Goal: Information Seeking & Learning: Learn about a topic

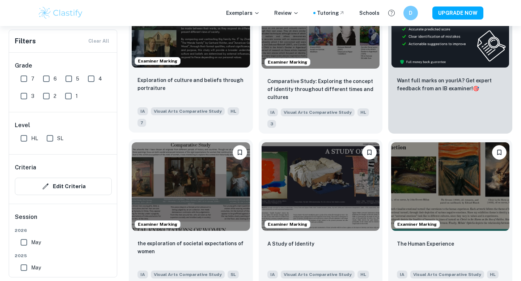
scroll to position [212, 0]
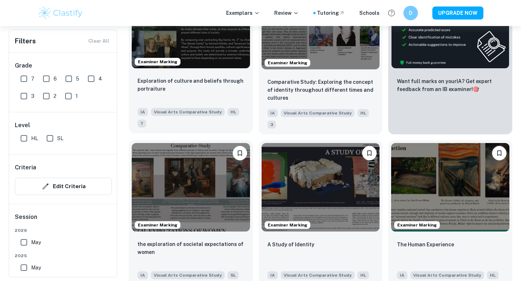
click at [190, 39] on img at bounding box center [191, 24] width 118 height 89
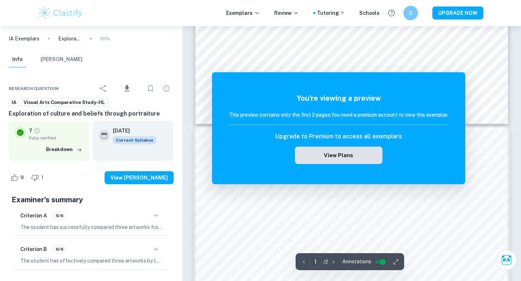
scroll to position [157, 0]
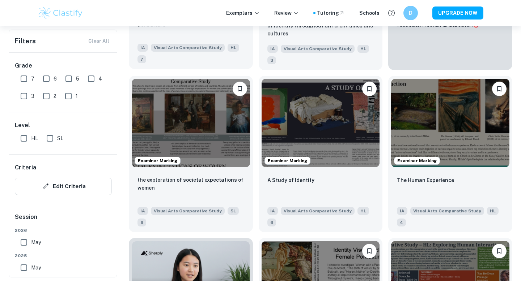
scroll to position [285, 0]
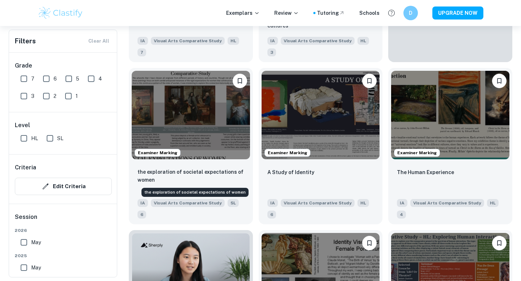
click at [192, 184] on div "the exploration of societal expectations of women" at bounding box center [195, 190] width 108 height 15
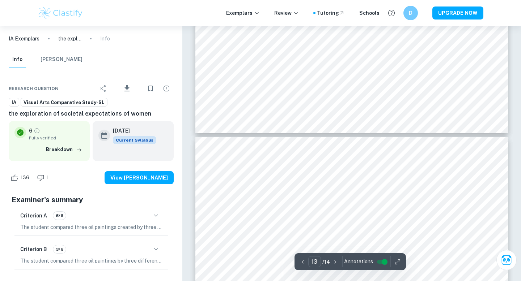
scroll to position [2920, 0]
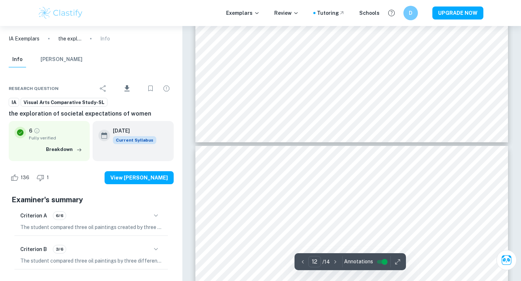
type input "11"
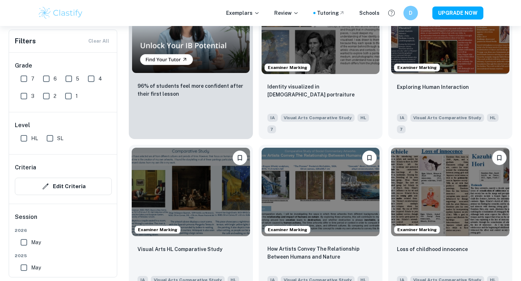
scroll to position [622, 0]
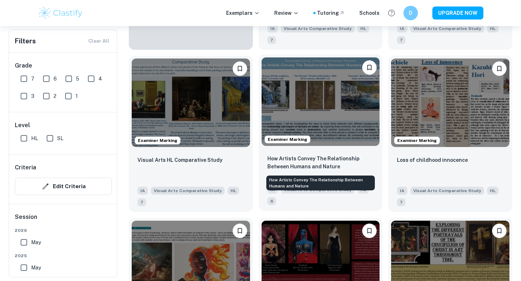
click at [346, 162] on p "How Artists Convey The Relationship Between Humans and Nature" at bounding box center [320, 163] width 107 height 16
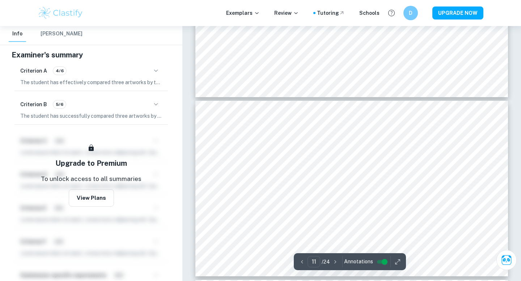
scroll to position [1909, 0]
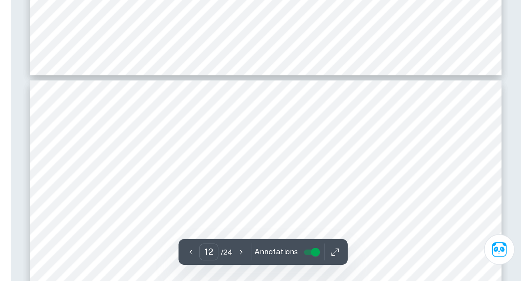
type input "13"
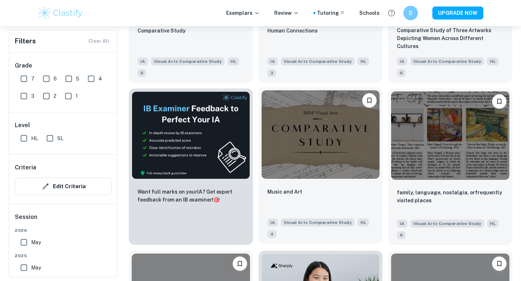
scroll to position [1105, 0]
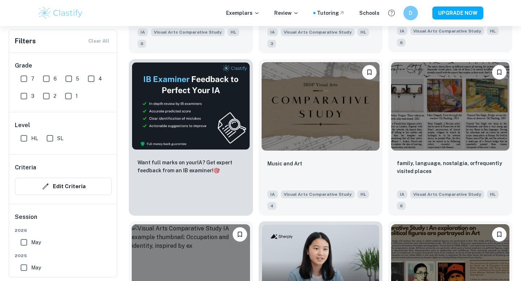
click at [453, 45] on div "IA Visual Arts Comparative Study HL 6" at bounding box center [447, 35] width 107 height 23
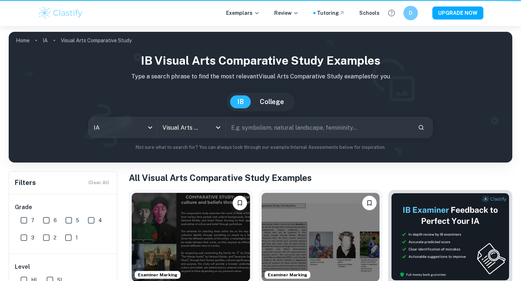
scroll to position [1105, 0]
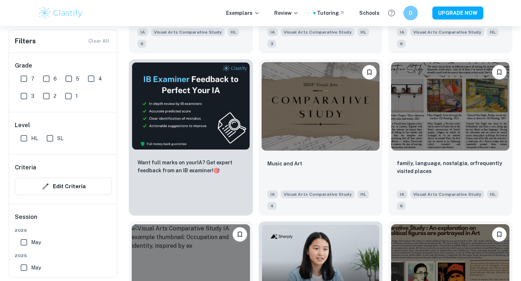
click at [25, 137] on input "HL" at bounding box center [24, 138] width 14 height 14
checkbox input "true"
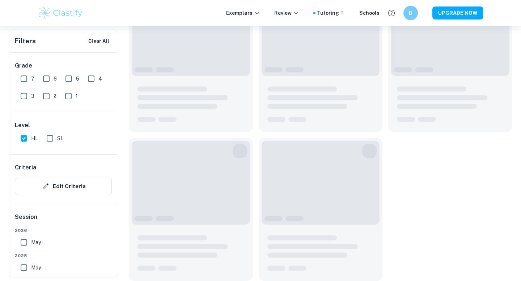
scroll to position [1122, 0]
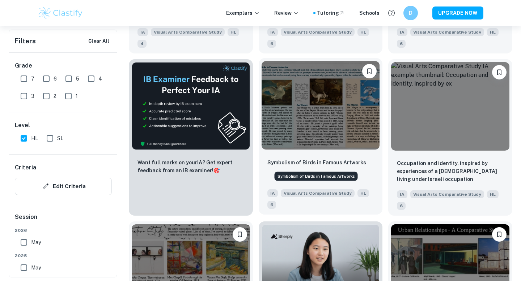
click at [330, 163] on p "Symbolism of Birds in Famous Artworks" at bounding box center [316, 163] width 99 height 8
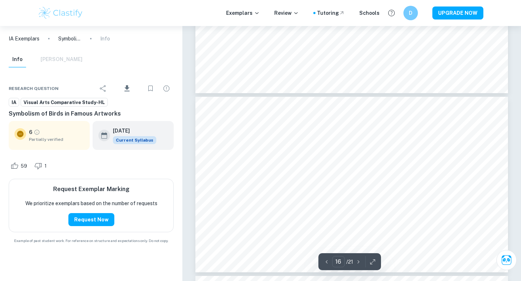
scroll to position [2829, 0]
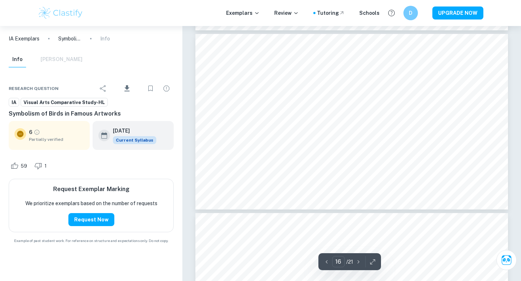
type input "17"
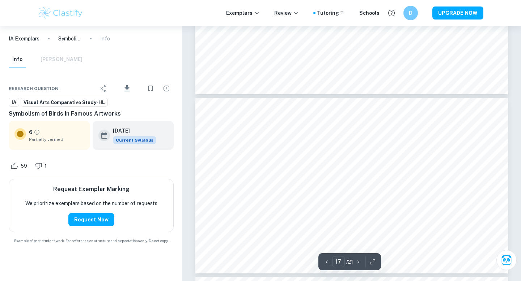
scroll to position [3049, 0]
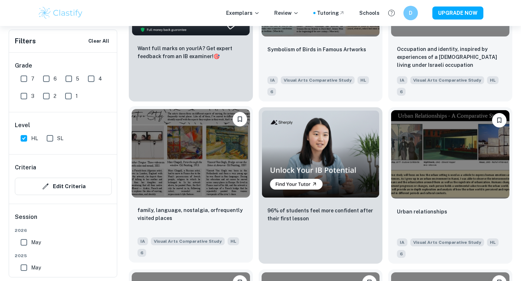
scroll to position [1237, 0]
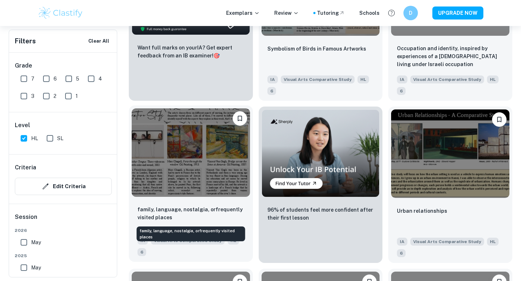
click at [209, 211] on p "family, language, nostalgia, orfrequently visited places" at bounding box center [190, 214] width 107 height 16
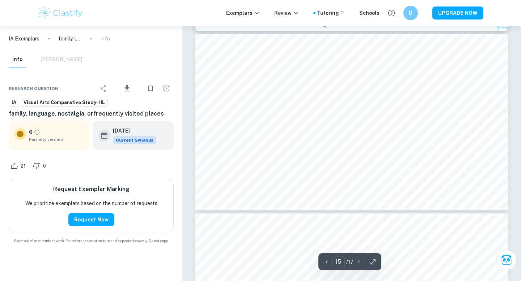
scroll to position [2705, 0]
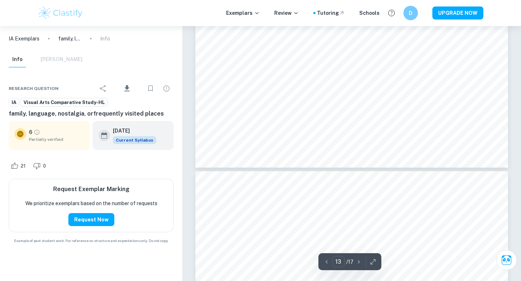
type input "14"
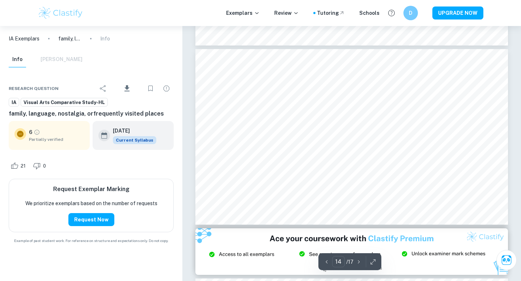
scroll to position [2464, 0]
